Goal: Information Seeking & Learning: Learn about a topic

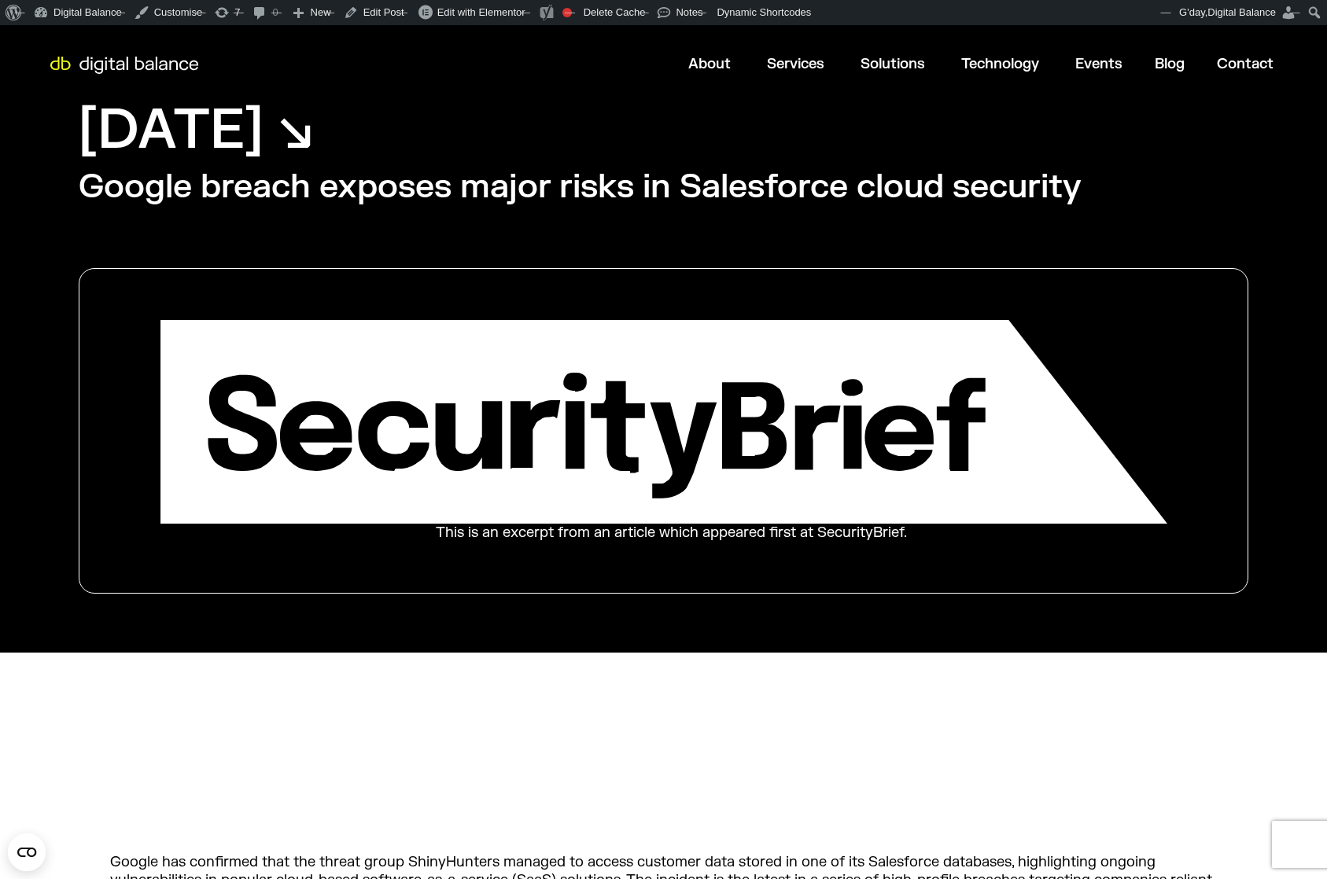
scroll to position [50, 0]
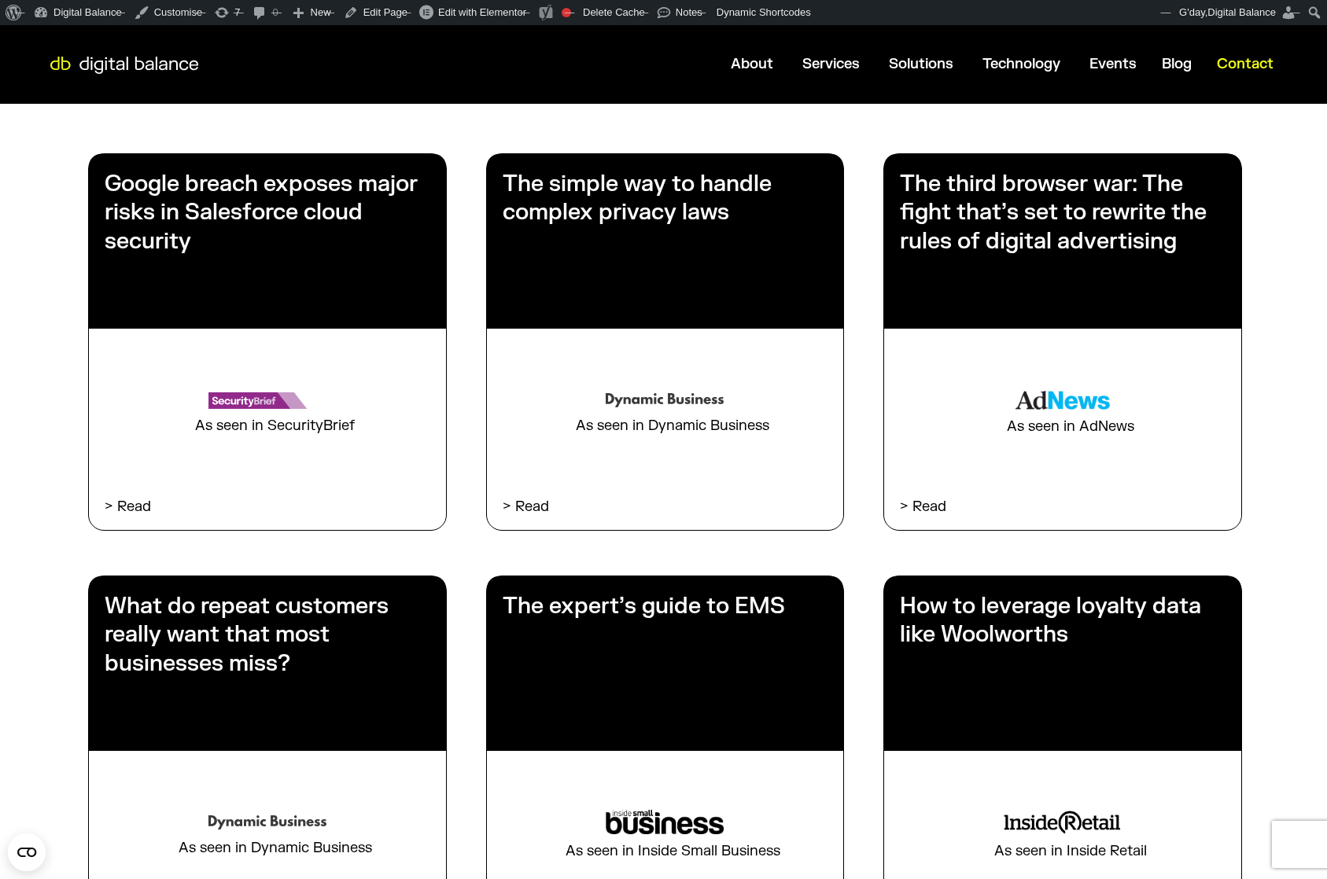
scroll to position [446, 0]
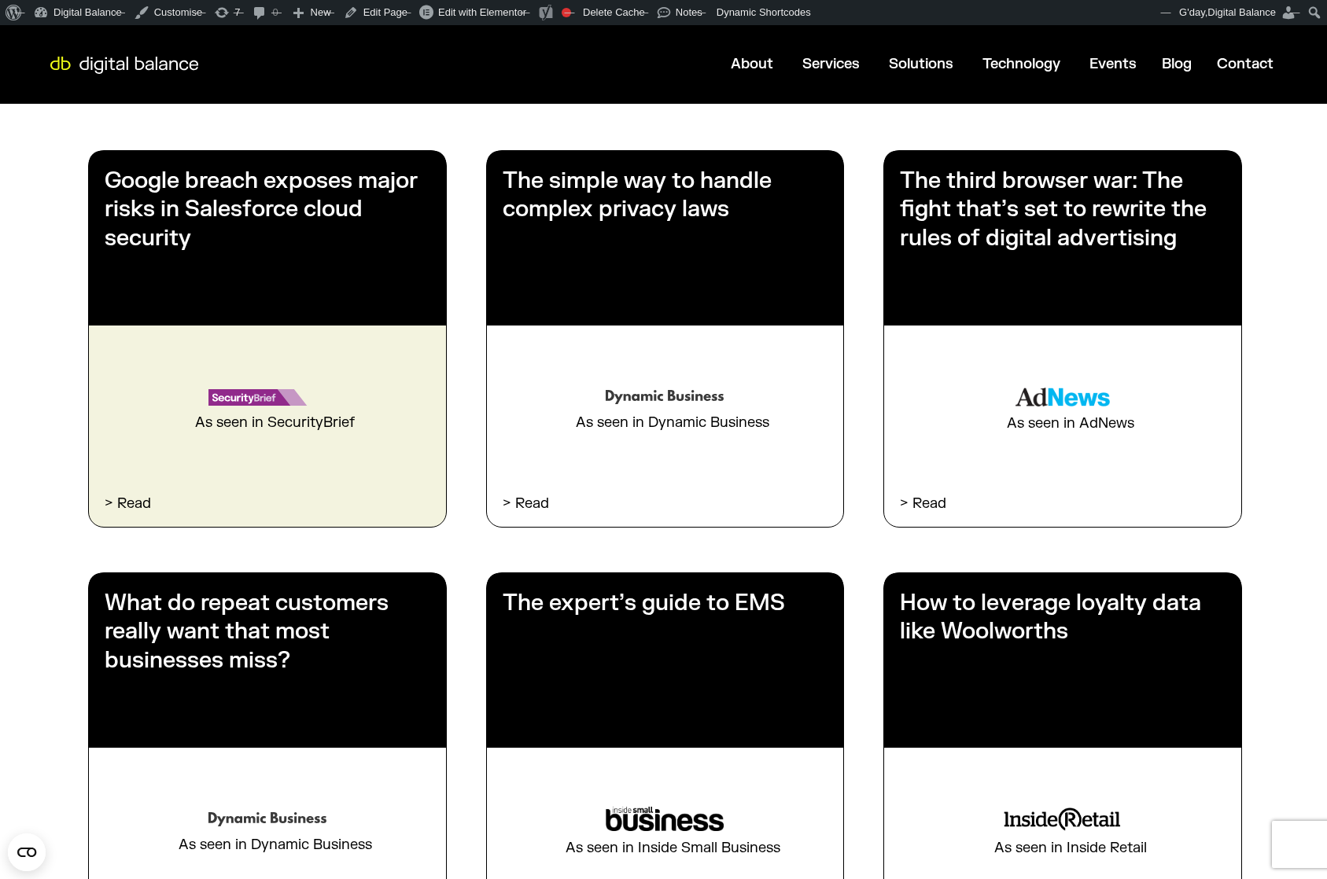
click at [257, 202] on h3 "Google breach exposes major risks in Salesforce cloud security" at bounding box center [268, 210] width 326 height 86
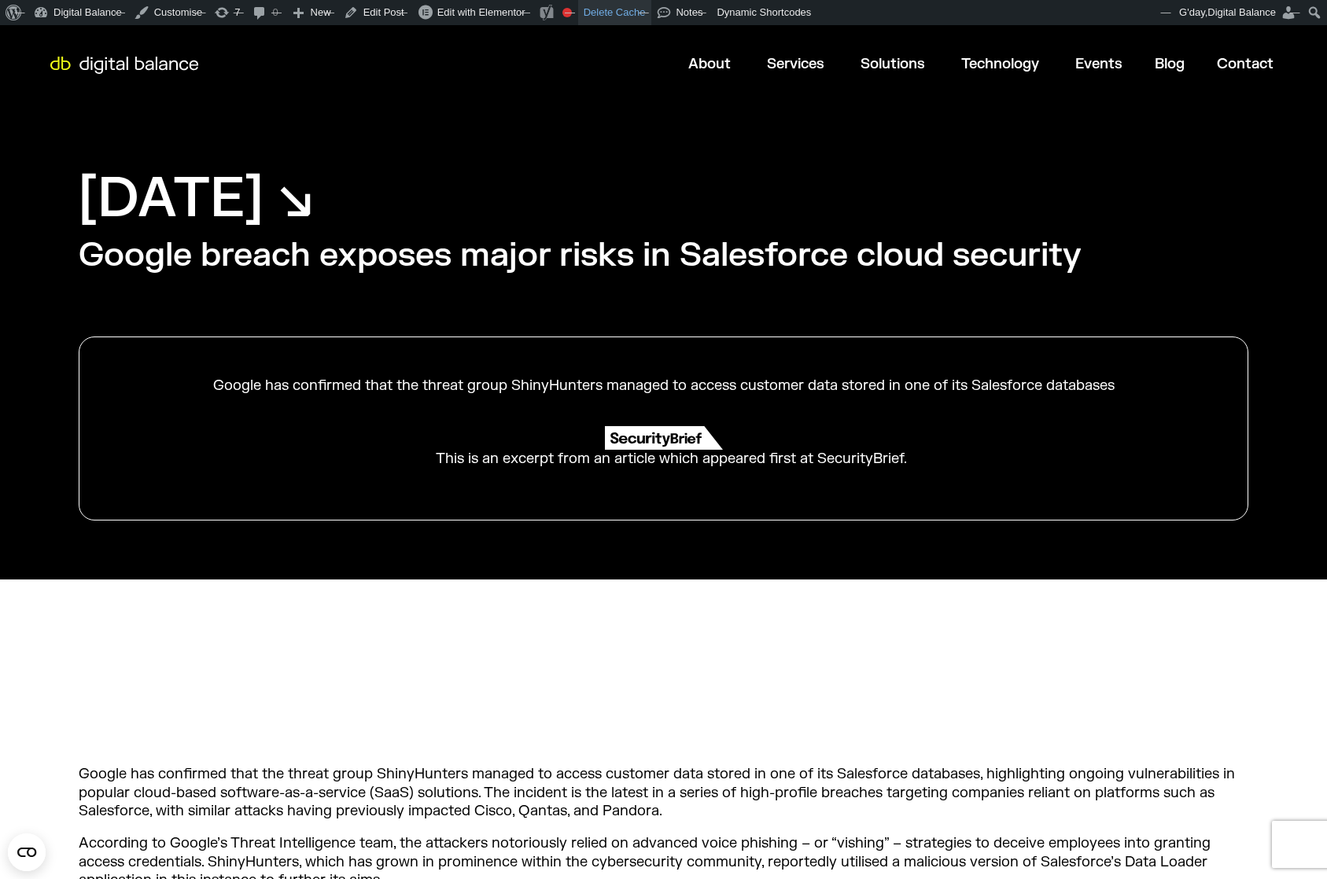
click at [641, 9] on link "Delete Cache" at bounding box center [615, 12] width 74 height 25
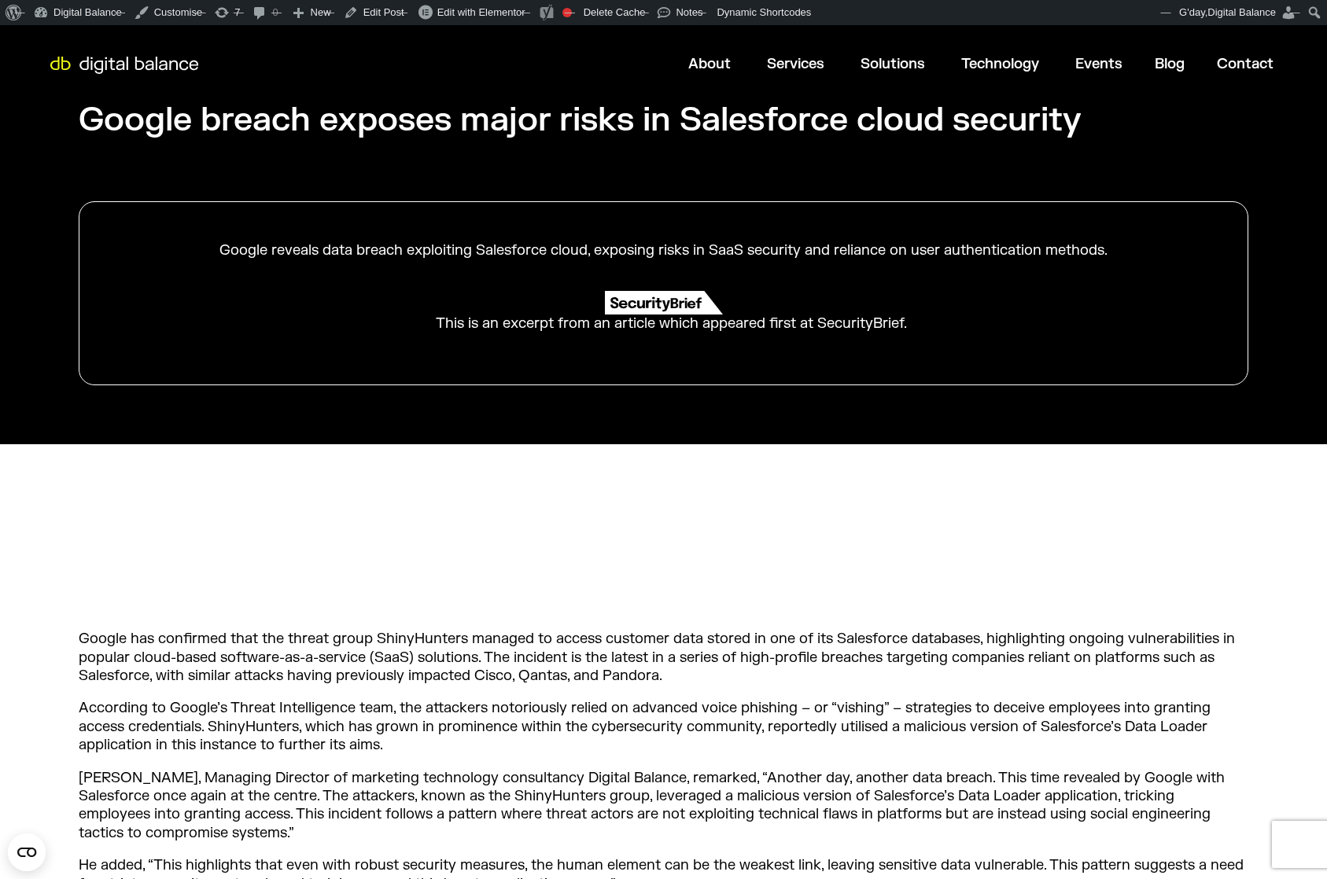
scroll to position [148, 0]
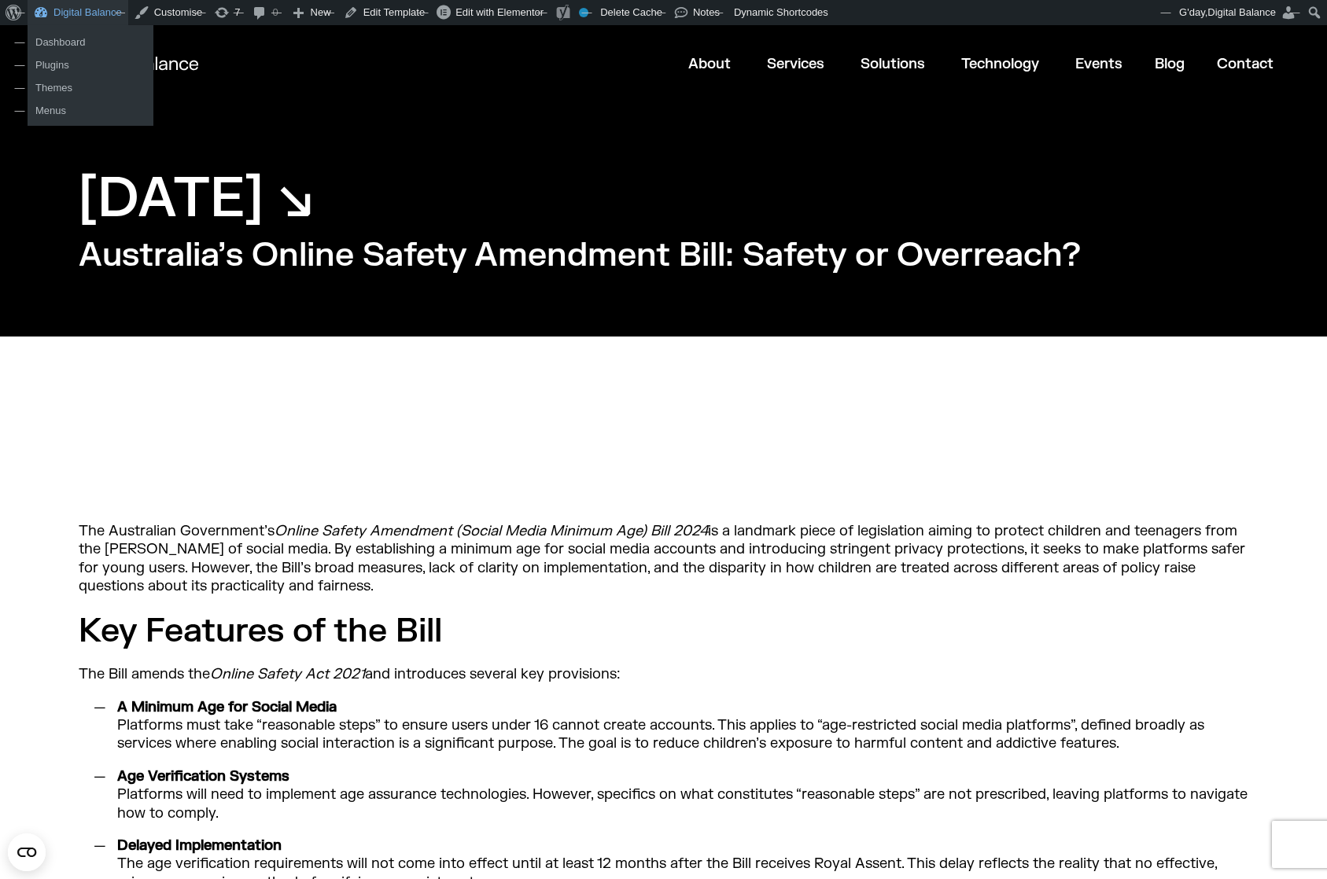
click at [58, 14] on link "Digital Balance" at bounding box center [78, 12] width 101 height 25
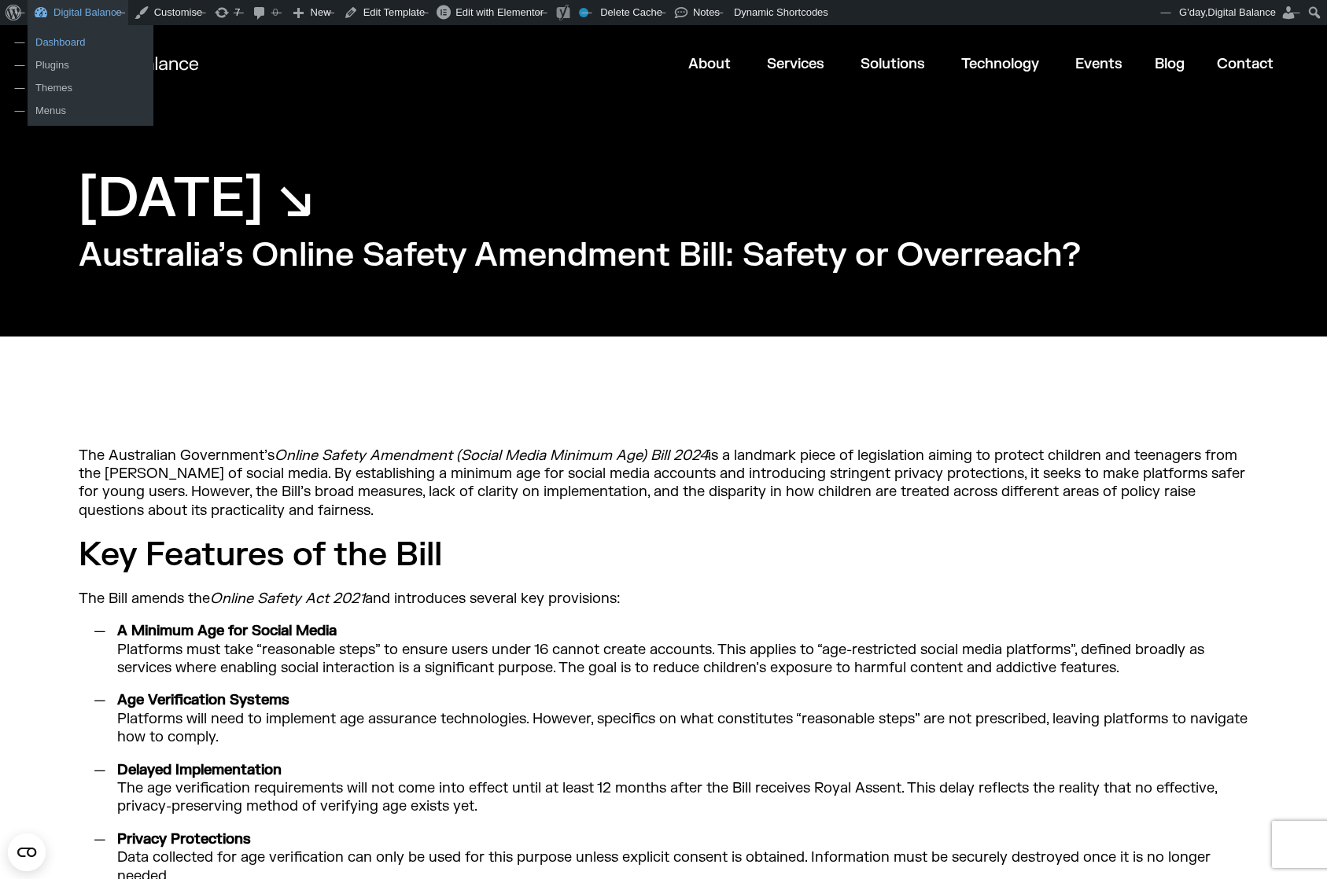
click at [60, 44] on link "Dashboard" at bounding box center [91, 42] width 126 height 20
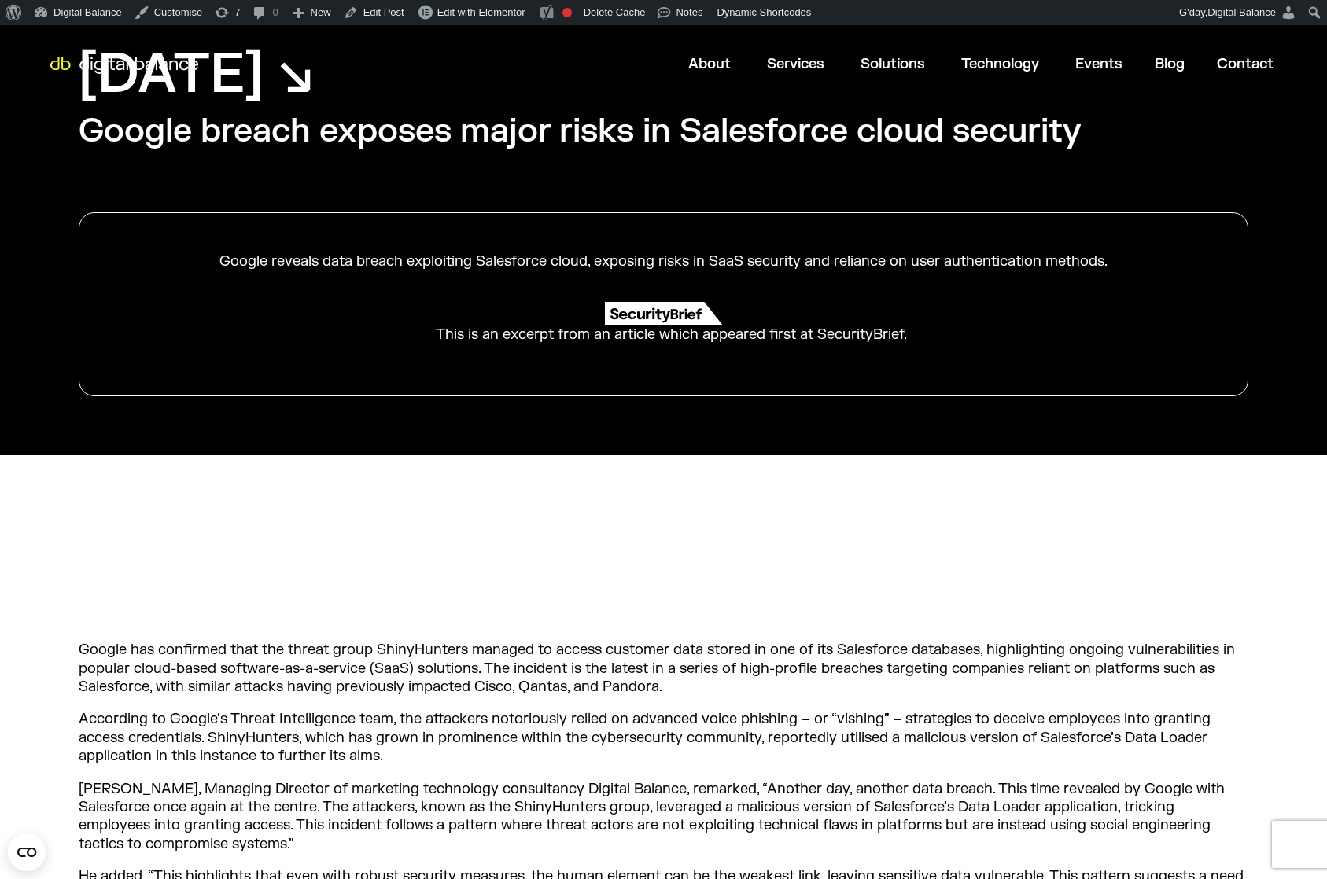
scroll to position [148, 0]
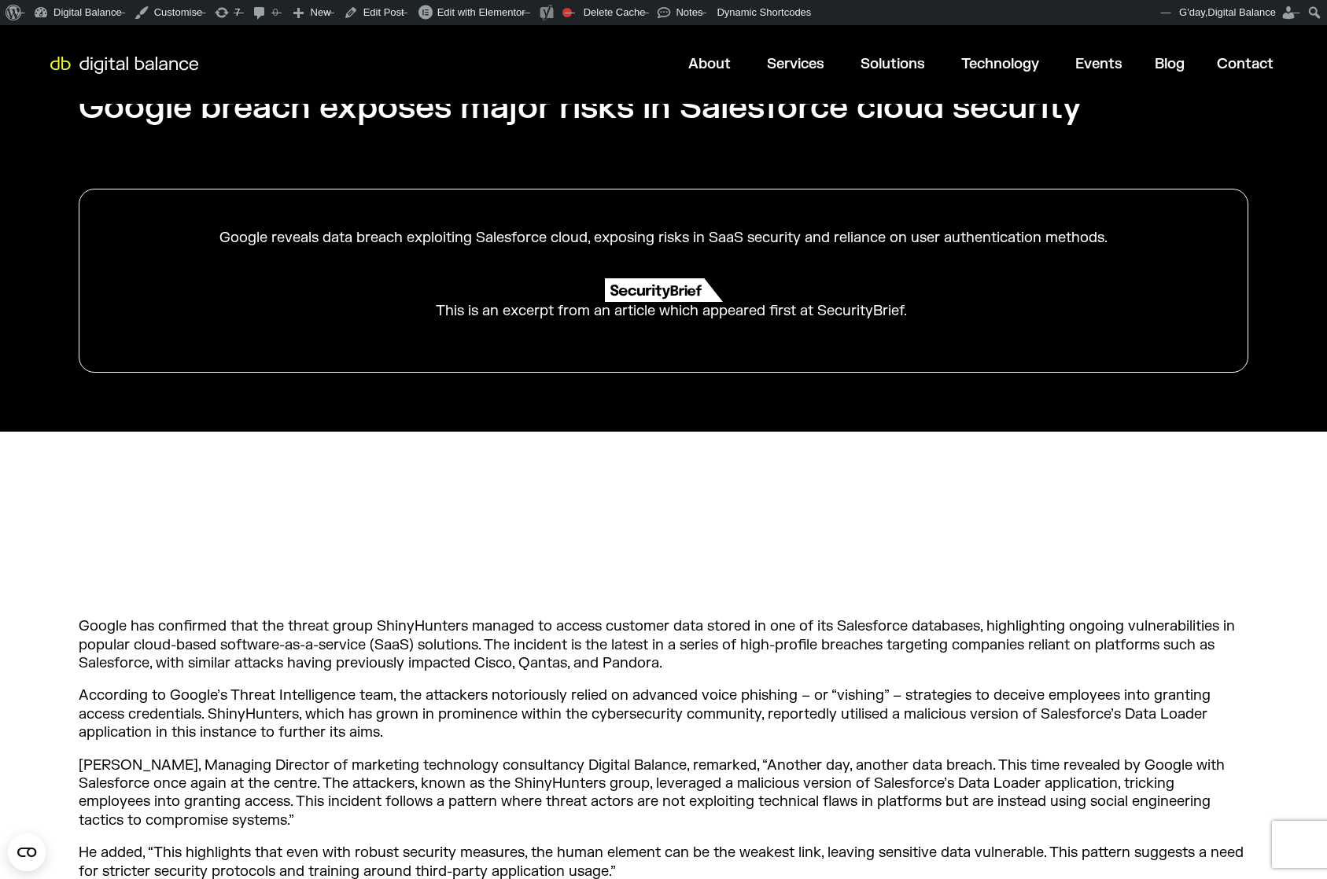
drag, startPoint x: 219, startPoint y: 238, endPoint x: 1146, endPoint y: 243, distance: 927.3
click at [1146, 243] on div "Google reveals data breach exploiting Salesforce cloud, exposing risks in SaaS …" at bounding box center [663, 238] width 1089 height 18
copy div "Google reveals data breach exploiting Salesforce cloud, exposing risks in SaaS …"
